Goal: Task Accomplishment & Management: Complete application form

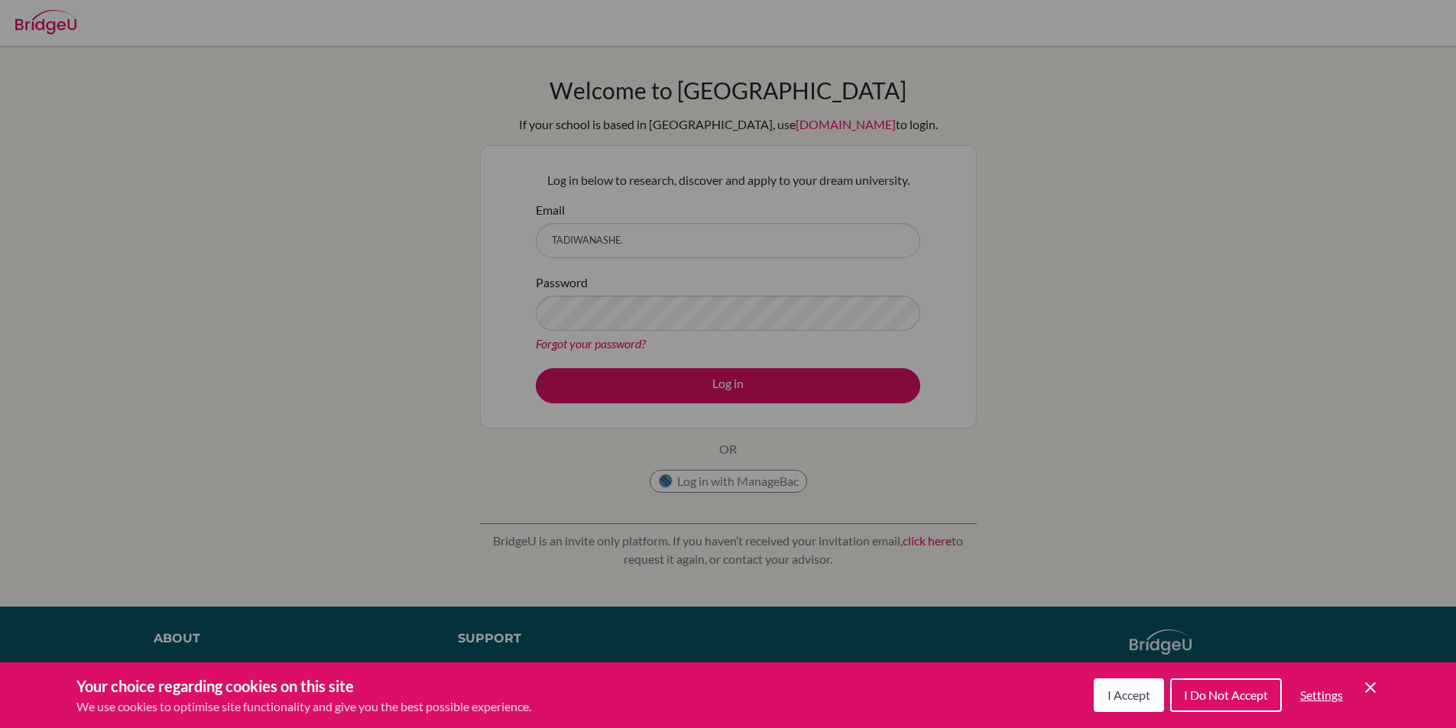
click at [649, 236] on div "Cookie Preferences" at bounding box center [728, 364] width 1456 height 728
click at [1377, 689] on icon "Cookie Control Close Icon" at bounding box center [1370, 688] width 18 height 18
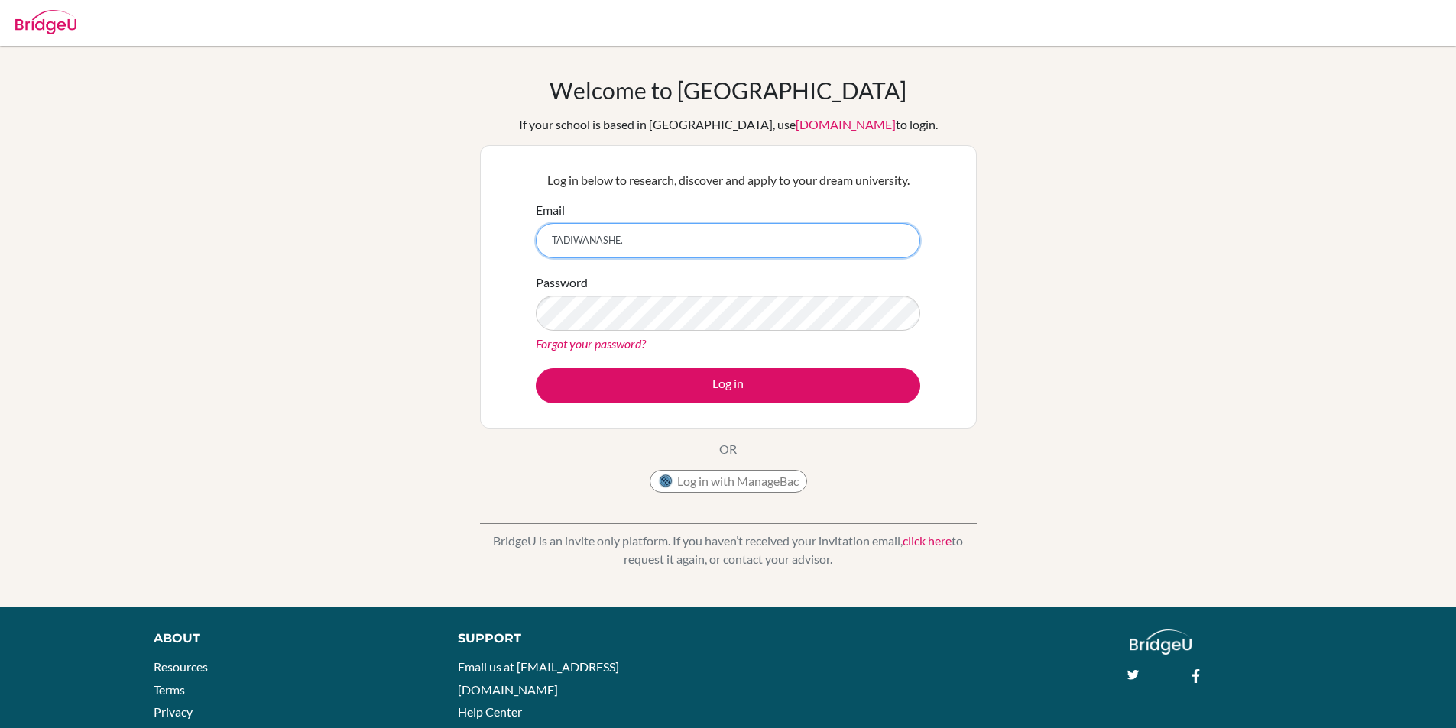
click at [670, 232] on input "TADIWANASHE." at bounding box center [728, 240] width 384 height 35
type input "T"
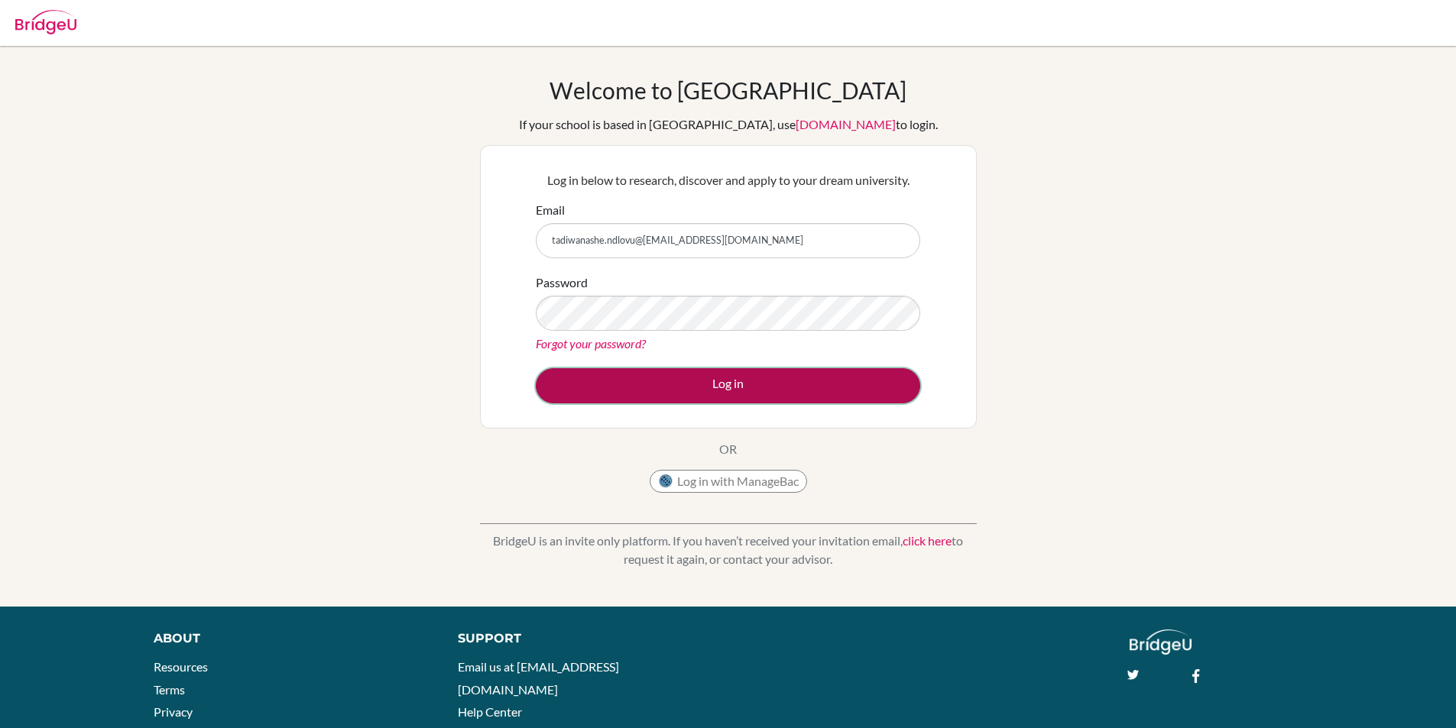
click at [747, 384] on button "Log in" at bounding box center [728, 385] width 384 height 35
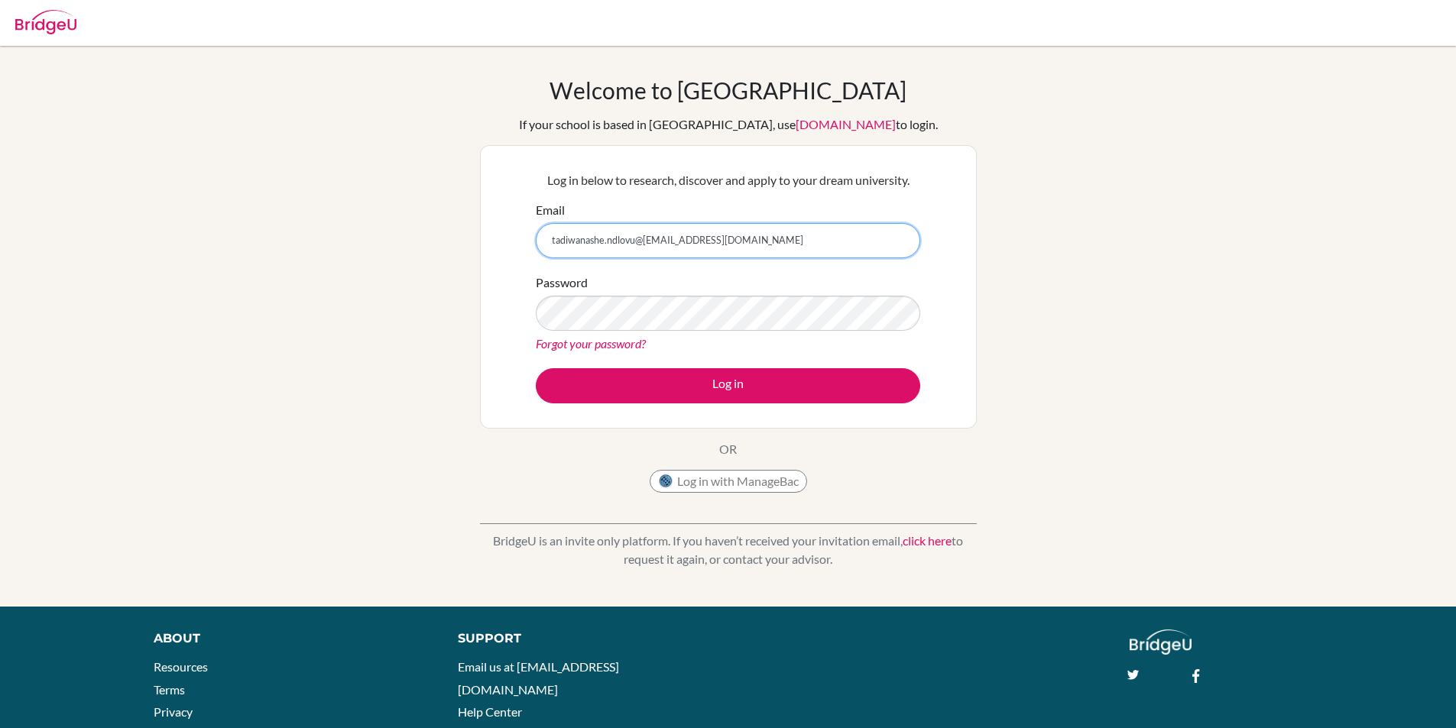
click at [687, 243] on input "tadiwanashe.ndlovu@student@mcc.ac.zw" at bounding box center [728, 240] width 384 height 35
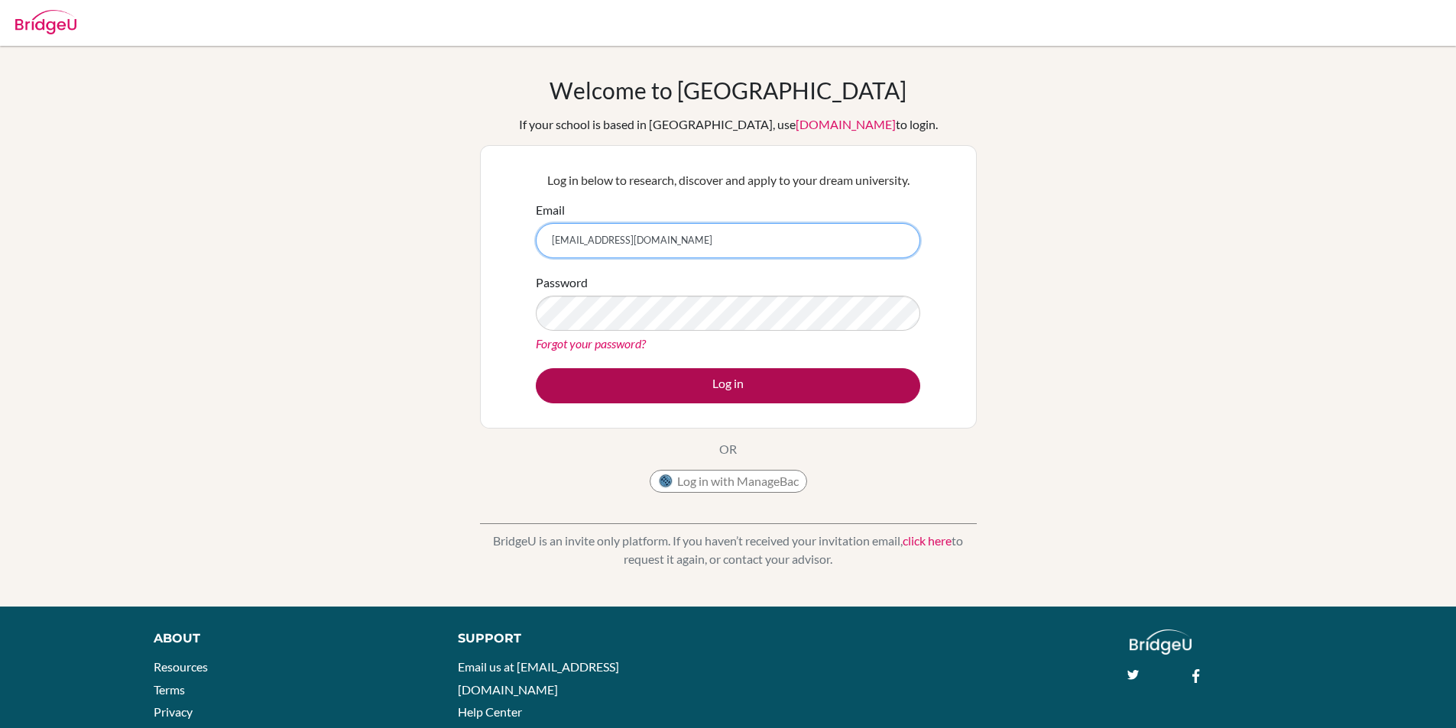
type input "[EMAIL_ADDRESS][DOMAIN_NAME]"
click at [596, 386] on button "Log in" at bounding box center [728, 385] width 384 height 35
click at [641, 385] on button "Log in" at bounding box center [728, 385] width 384 height 35
